Goal: Navigation & Orientation: Find specific page/section

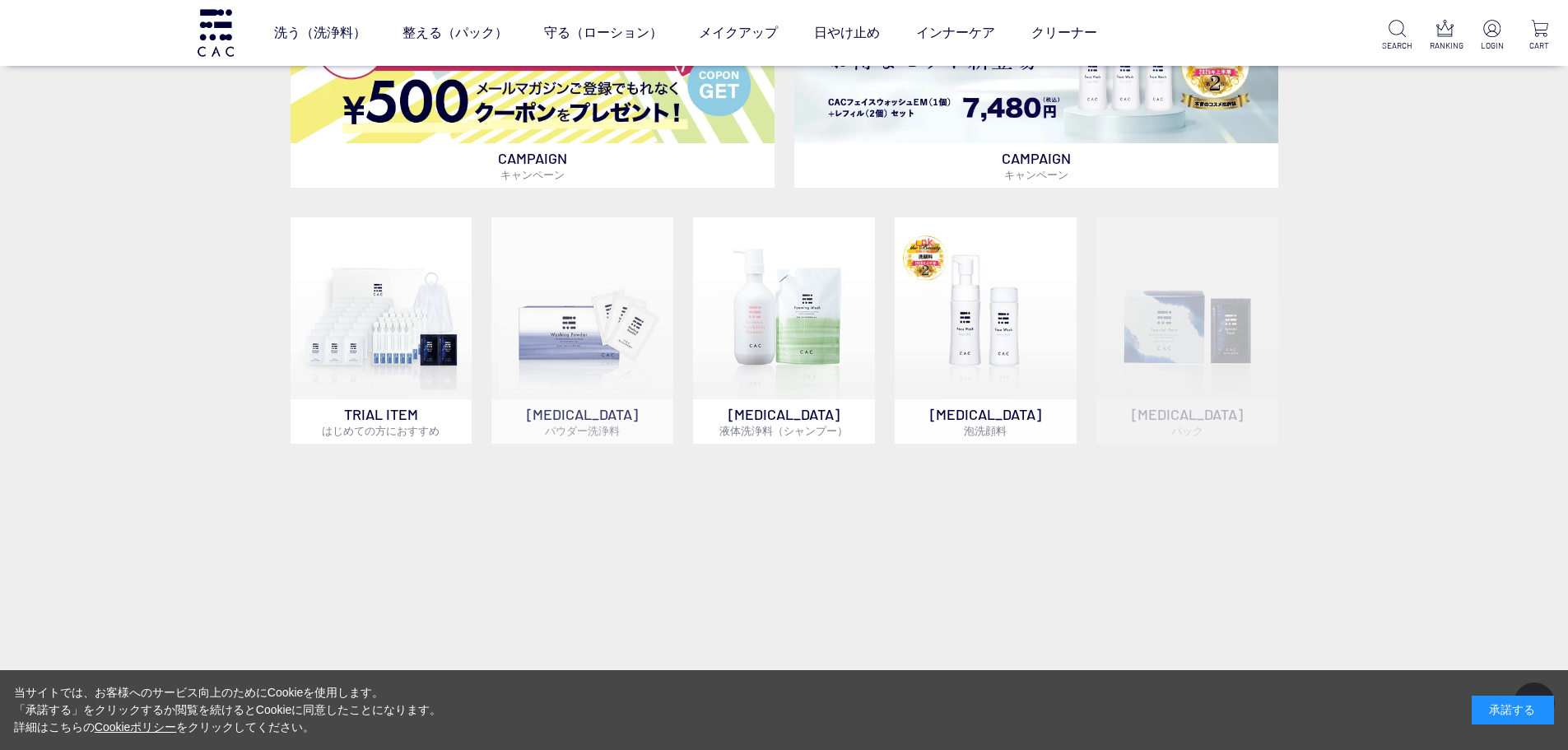
scroll to position [1097, 0]
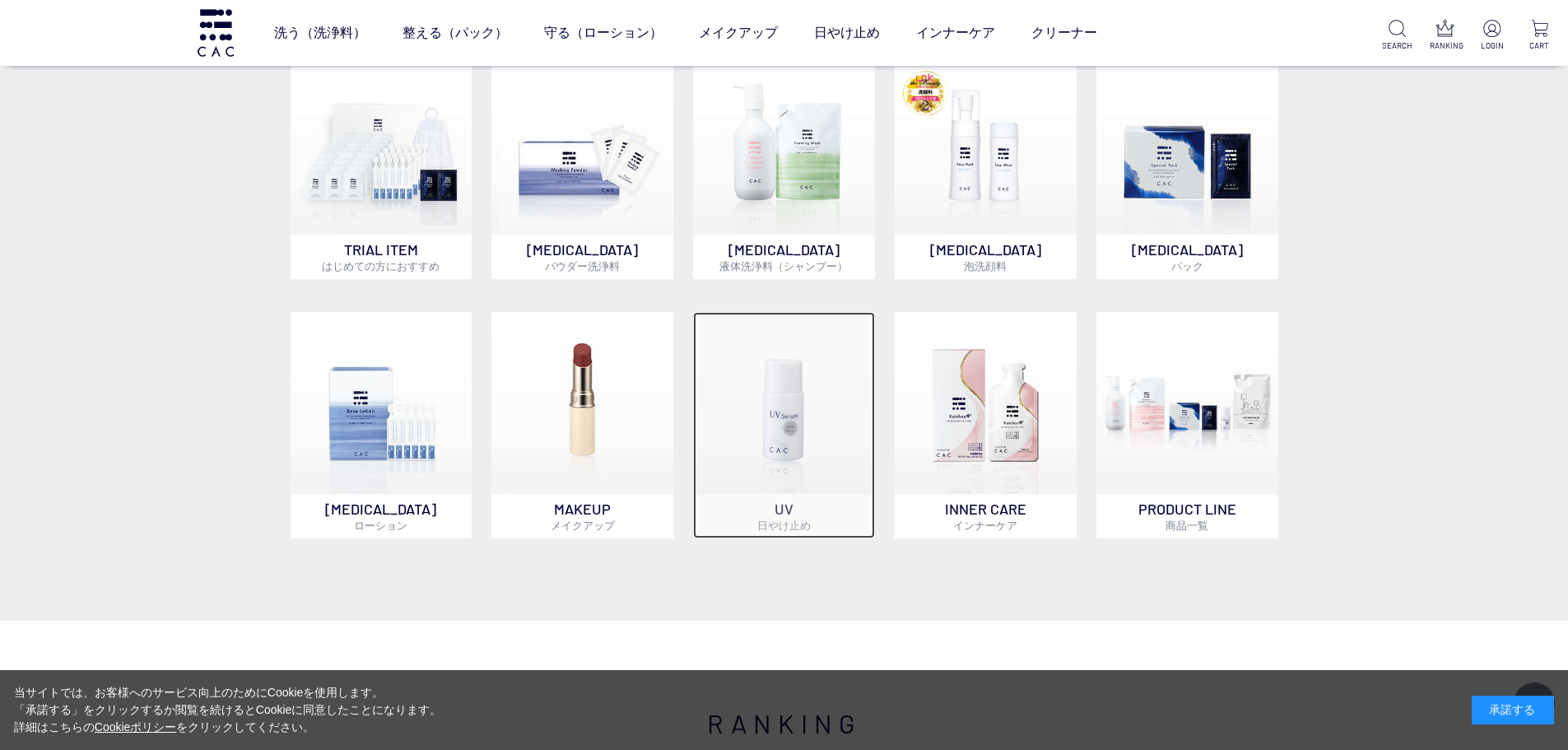
click at [788, 408] on img at bounding box center [784, 403] width 182 height 182
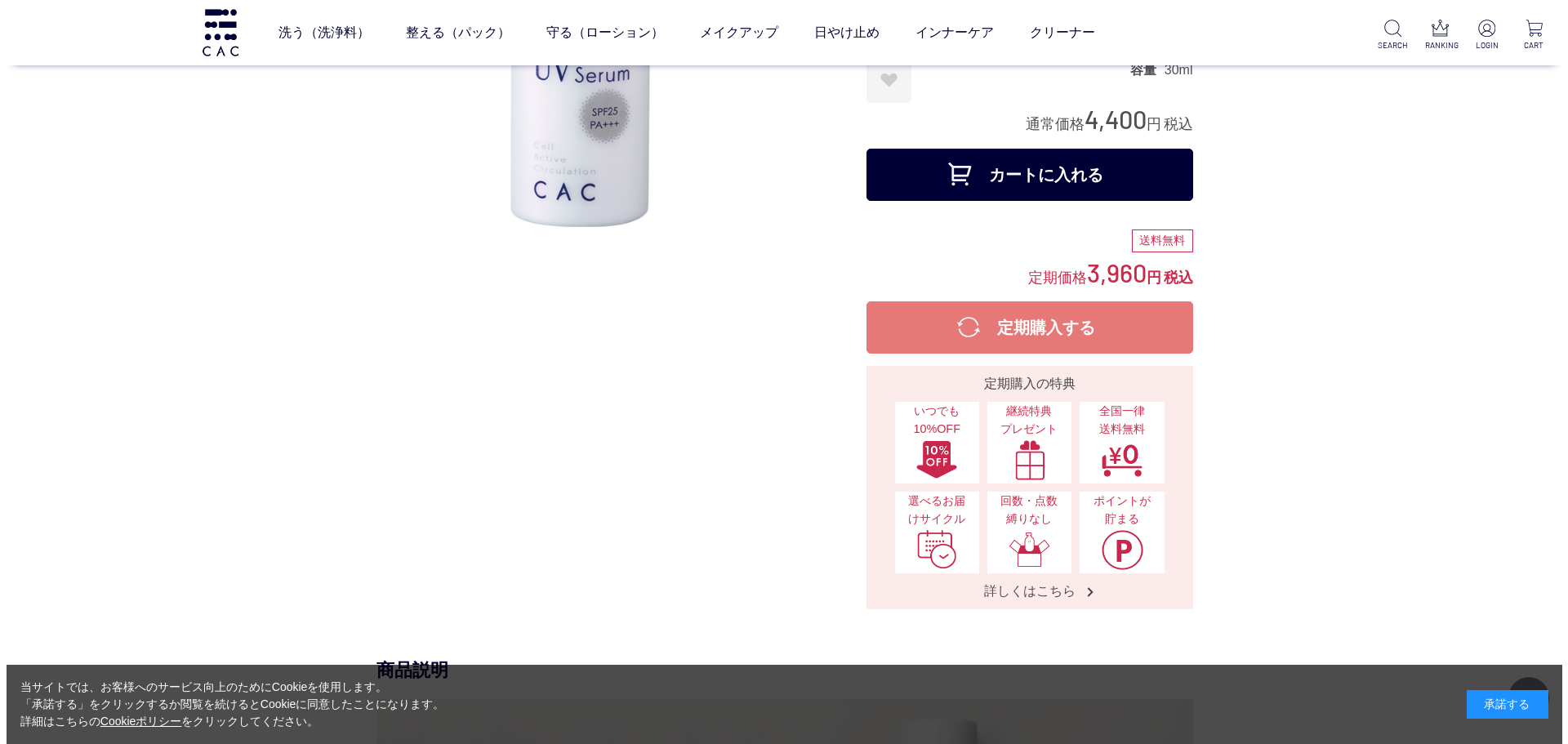
scroll to position [55, 0]
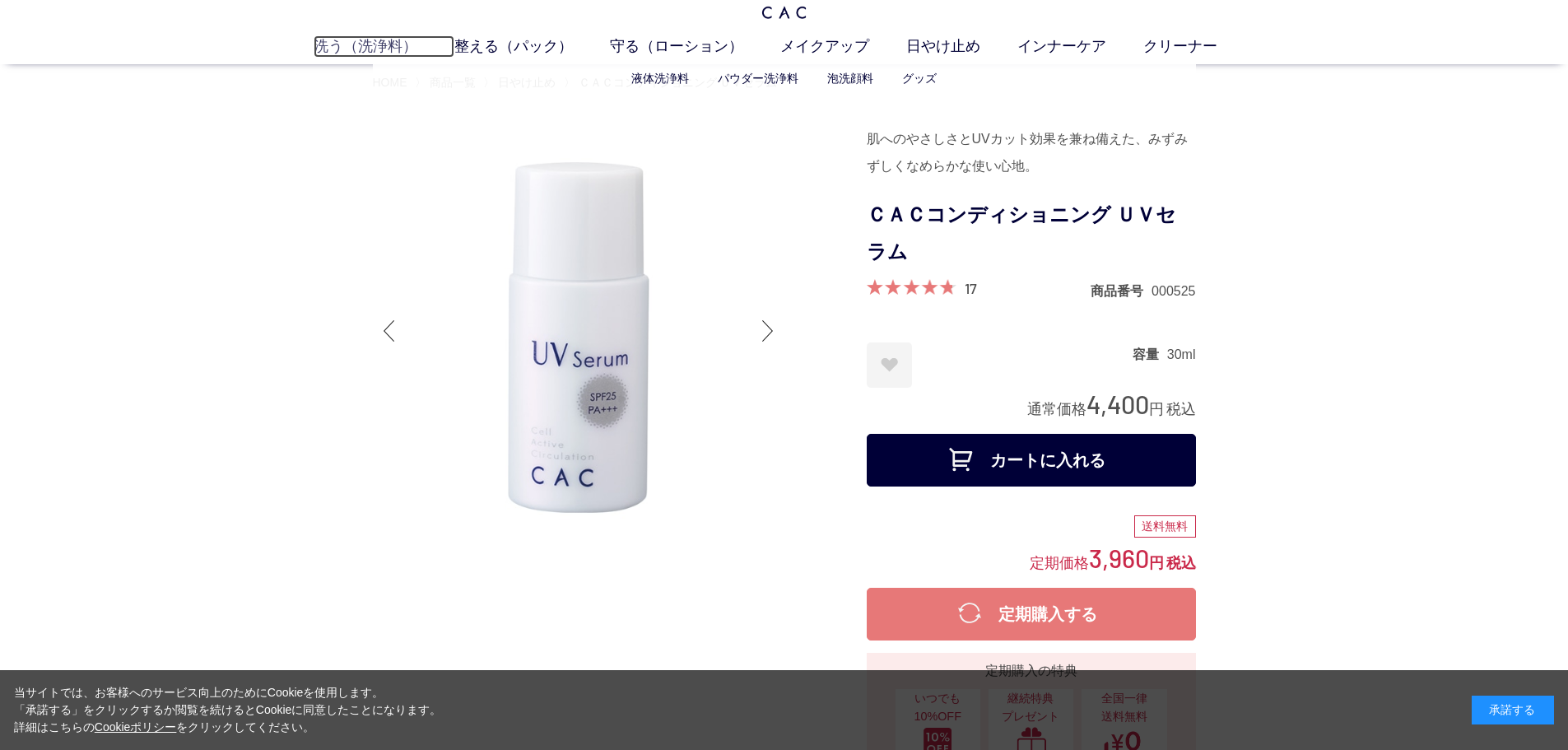
click at [382, 50] on link "洗う（洗浄料）" at bounding box center [383, 46] width 140 height 22
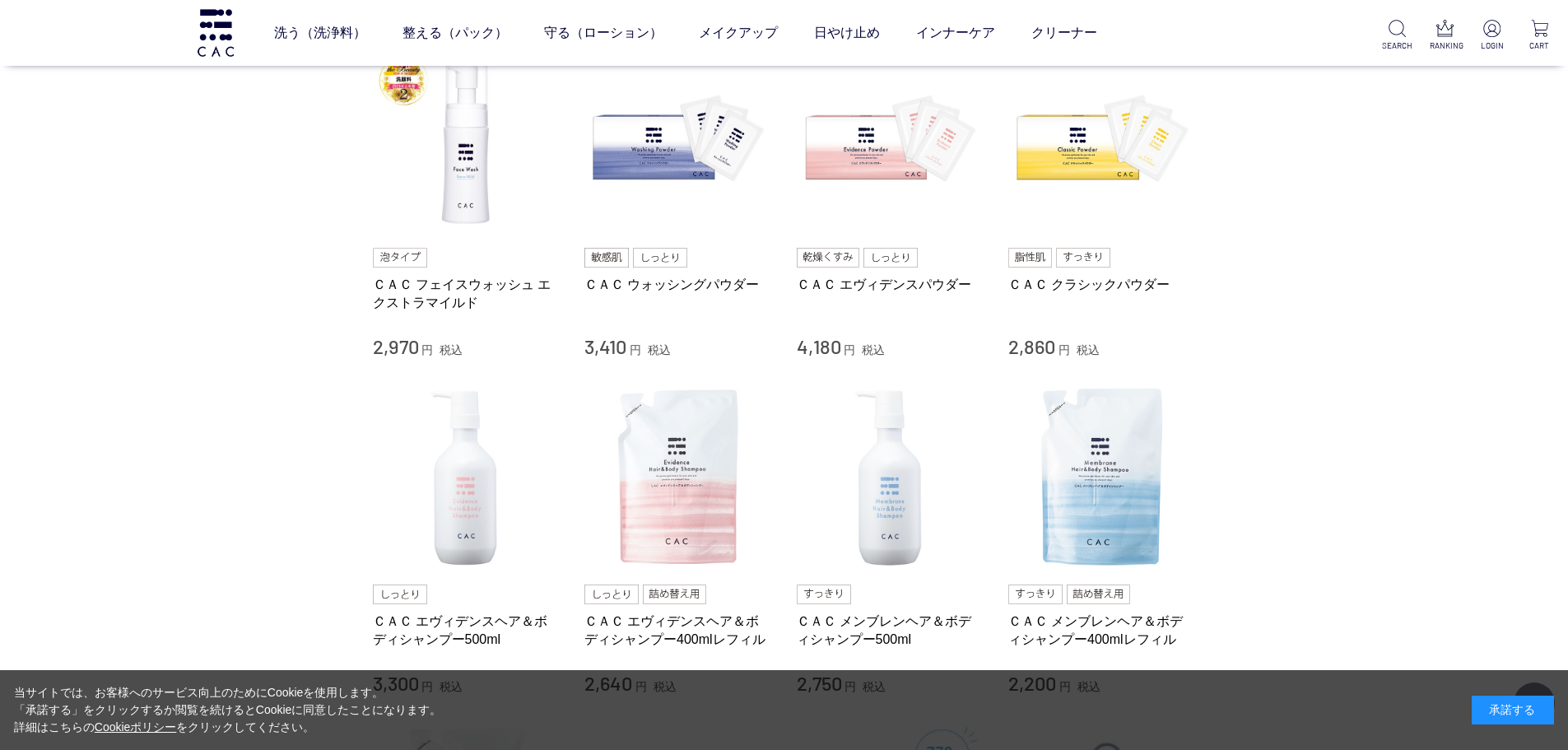
scroll to position [329, 0]
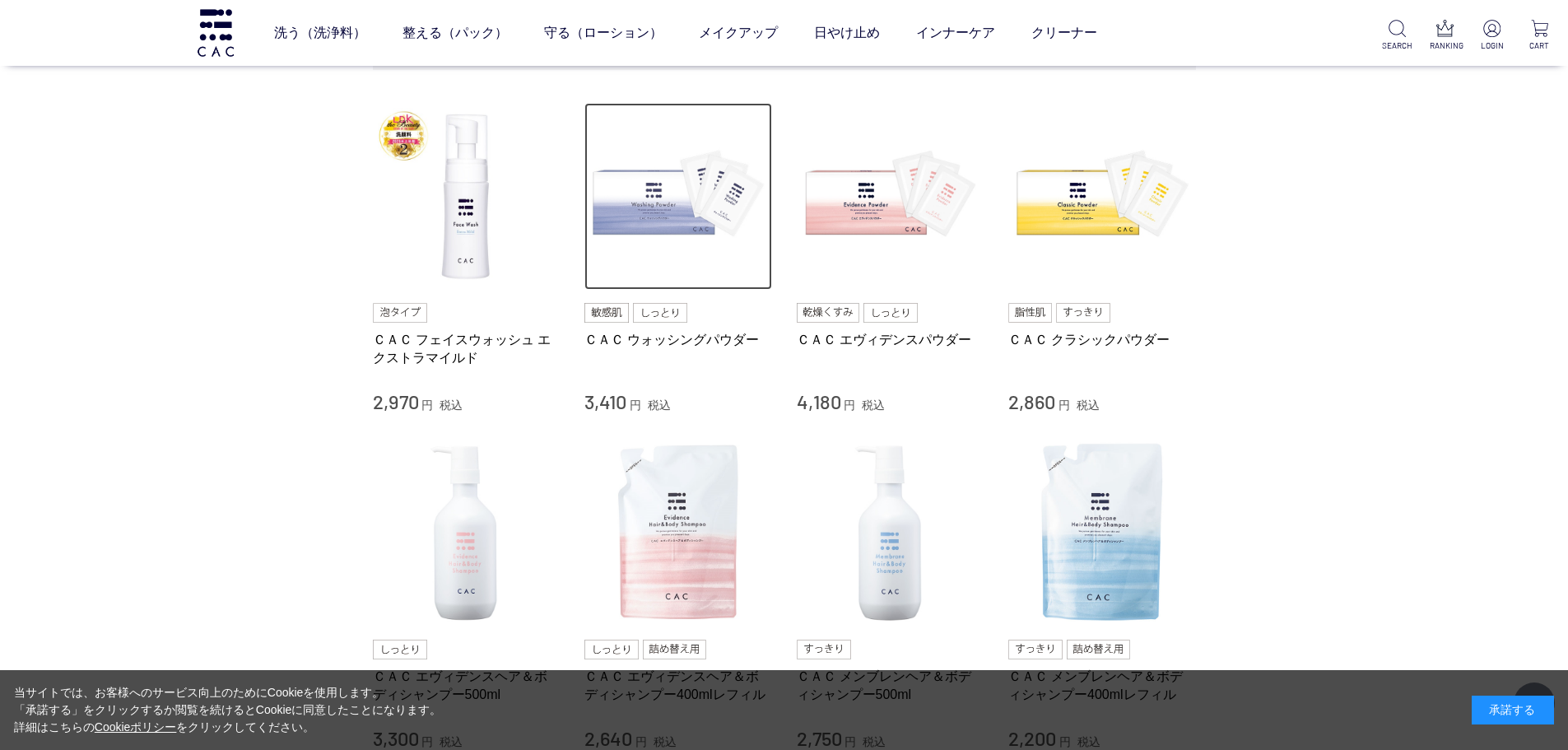
click at [680, 200] on img at bounding box center [678, 196] width 188 height 188
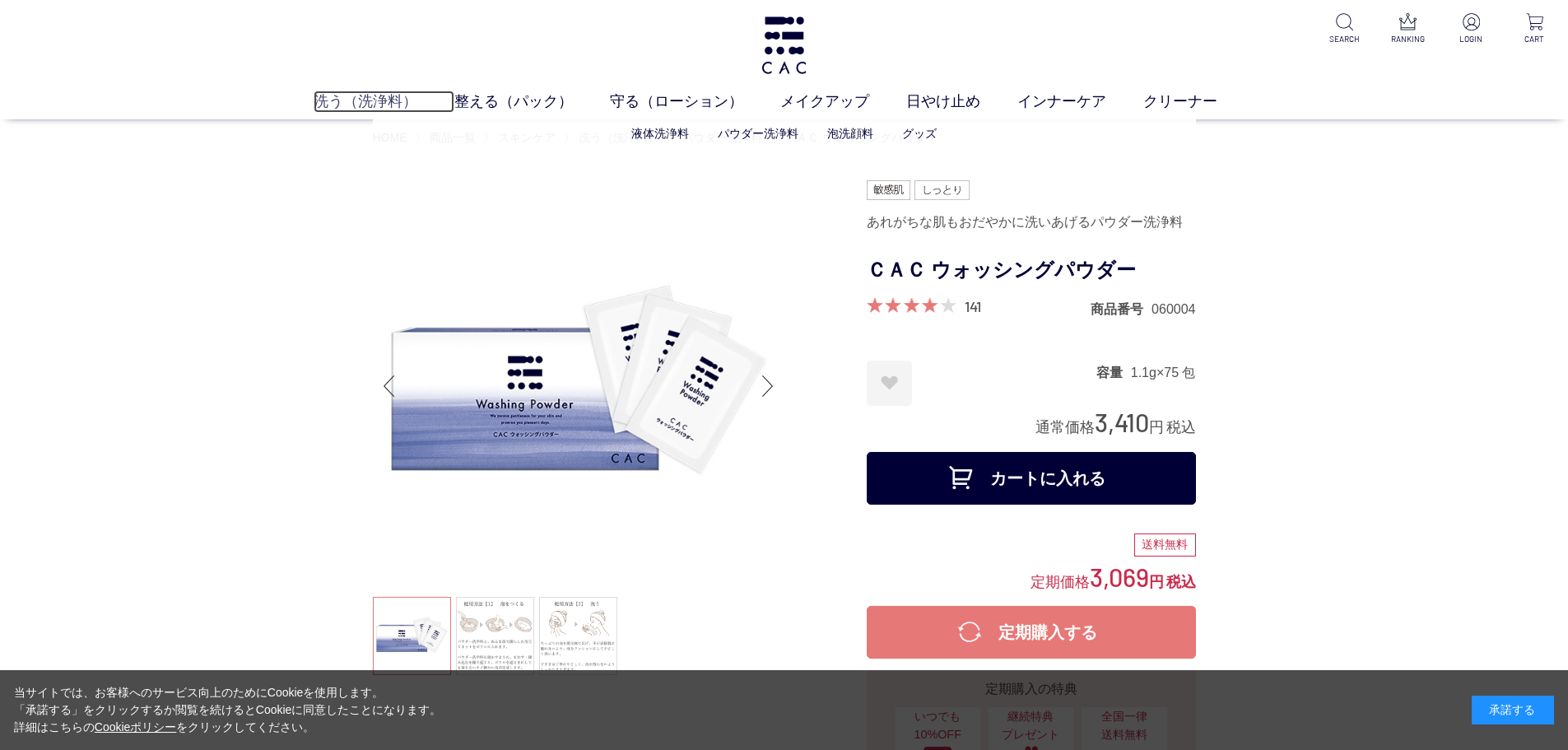
click at [386, 102] on link "洗う（洗浄料）" at bounding box center [383, 102] width 140 height 22
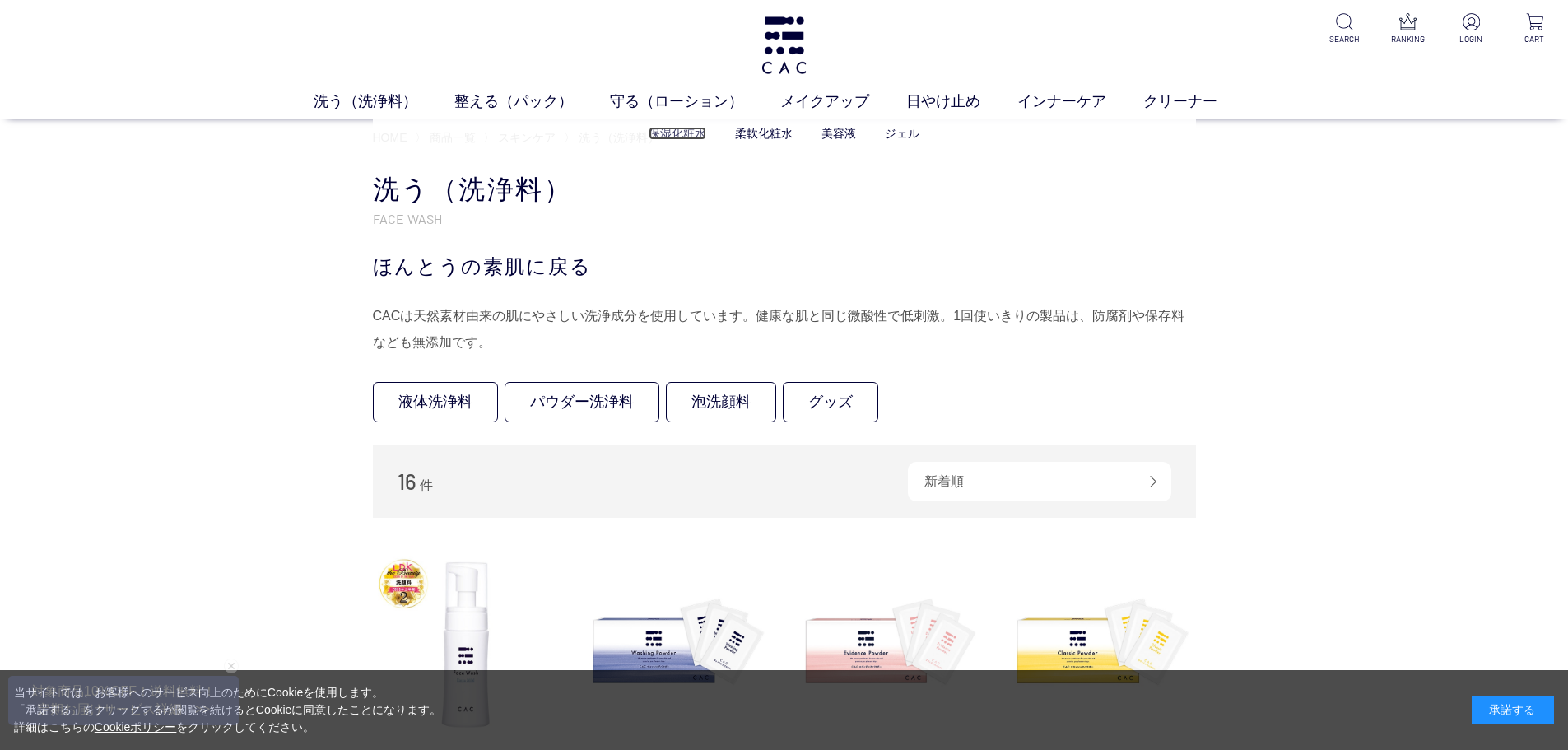
click at [676, 130] on link "保湿化粧水" at bounding box center [677, 133] width 57 height 13
